Goal: Information Seeking & Learning: Understand process/instructions

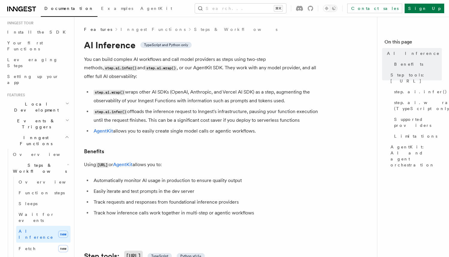
scroll to position [64, 0]
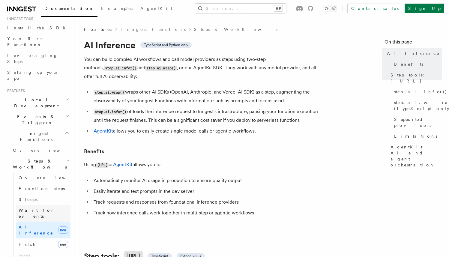
click at [37, 208] on span "Wait for events" at bounding box center [37, 213] width 36 height 11
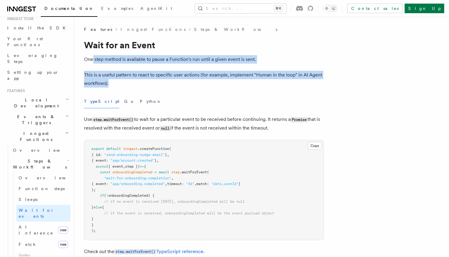
drag, startPoint x: 92, startPoint y: 56, endPoint x: 142, endPoint y: 88, distance: 59.7
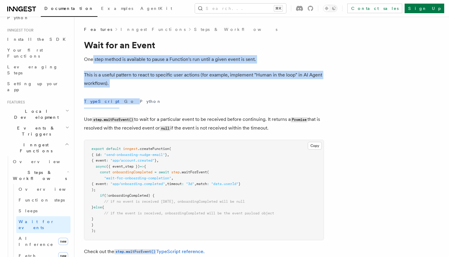
scroll to position [50, 0]
click at [59, 169] on h2 "Steps & Workflows" at bounding box center [40, 177] width 60 height 17
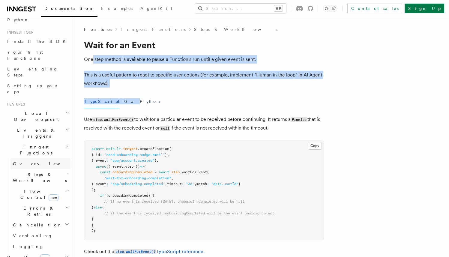
click at [49, 158] on link "Overview" at bounding box center [40, 163] width 60 height 11
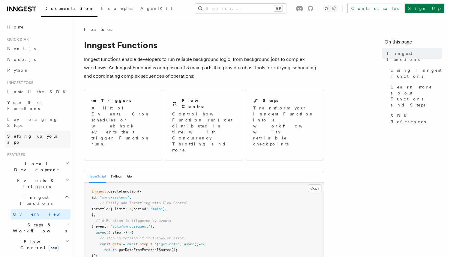
click at [33, 134] on span "Setting up your app" at bounding box center [33, 139] width 52 height 11
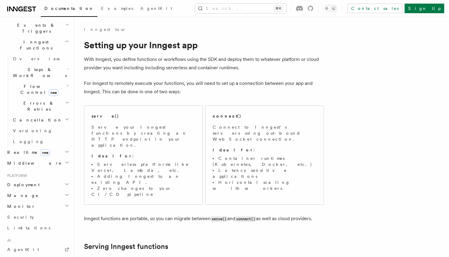
scroll to position [160, 0]
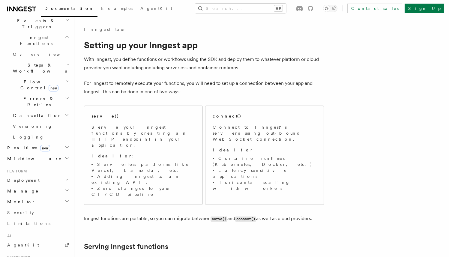
click at [59, 175] on h2 "Deployment" at bounding box center [38, 180] width 66 height 11
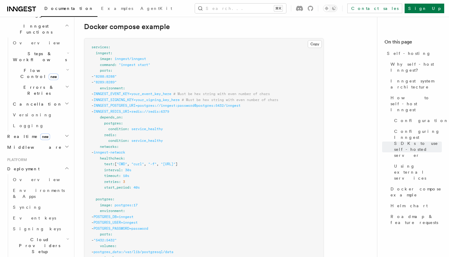
scroll to position [1613, 0]
